Goal: Task Accomplishment & Management: Use online tool/utility

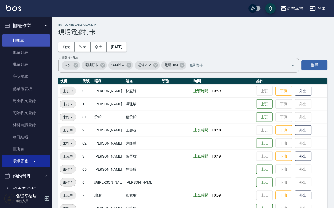
click at [10, 38] on link "打帳單" at bounding box center [26, 40] width 48 height 12
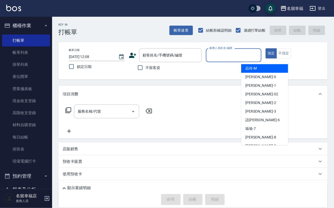
click at [260, 56] on input "服務人員姓名/編號" at bounding box center [234, 55] width 51 height 9
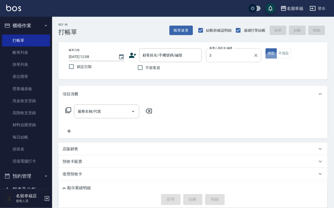
type input "[PERSON_NAME]-3"
type button "true"
click at [142, 69] on input "不留客資" at bounding box center [140, 67] width 11 height 11
checkbox input "true"
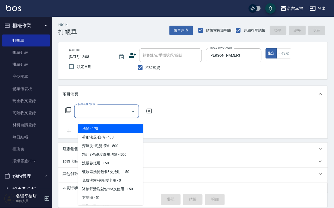
click at [121, 114] on input "服務名稱/代號" at bounding box center [102, 111] width 53 height 9
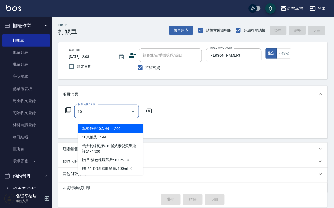
type input "106"
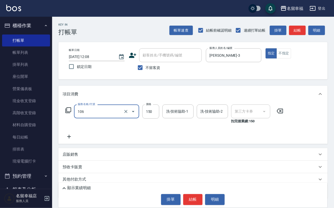
type input "舊有卡券"
type input "洗髮券抵用(106)"
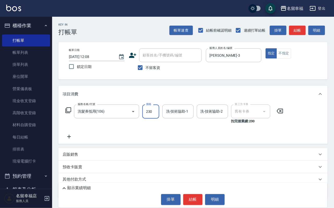
type input "230"
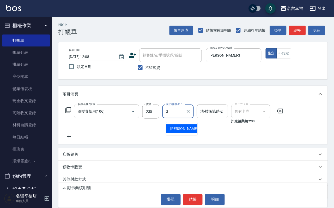
type input "[PERSON_NAME]-3"
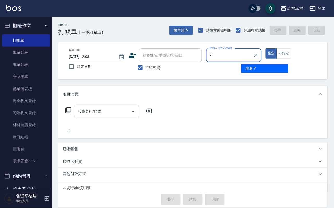
type input "[PERSON_NAME]-7"
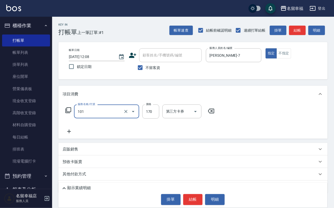
type input "洗髮(101)"
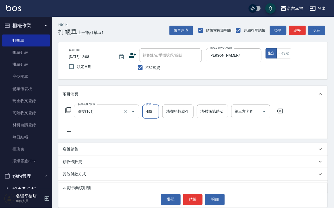
type input "450"
type input "[PERSON_NAME]-7"
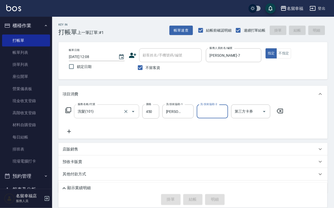
type input "[DATE] 12:23"
